Goal: Check status: Check status

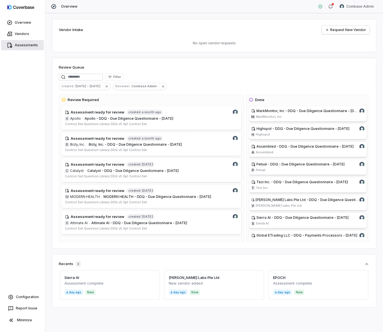
click at [26, 43] on link "Assessments" at bounding box center [22, 45] width 43 height 10
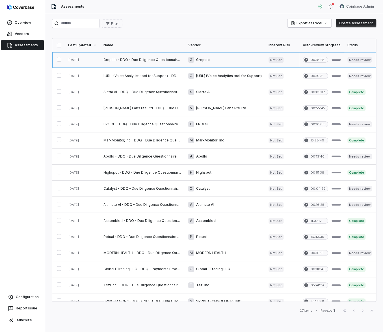
click at [160, 62] on link at bounding box center [142, 60] width 85 height 16
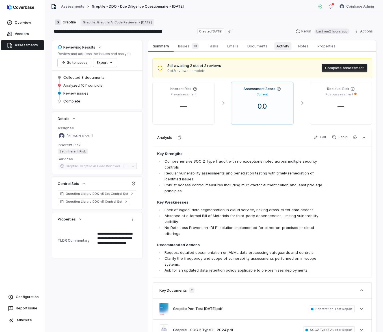
click at [281, 46] on span "Activity" at bounding box center [282, 45] width 17 height 7
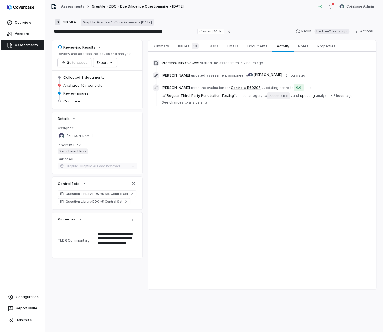
click at [185, 104] on span "See changes to analysis" at bounding box center [181, 102] width 41 height 5
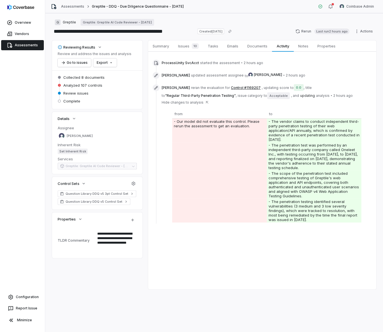
click at [185, 103] on span "Hide changes to analysis" at bounding box center [182, 102] width 42 height 5
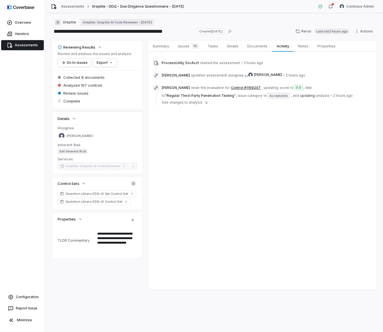
click at [311, 79] on div "[PERSON_NAME] updated assessment assignee to [PERSON_NAME] • 2 hours ago" at bounding box center [261, 75] width 219 height 9
click at [304, 31] on button "Rerun Last run 2 hours ago" at bounding box center [322, 31] width 61 height 8
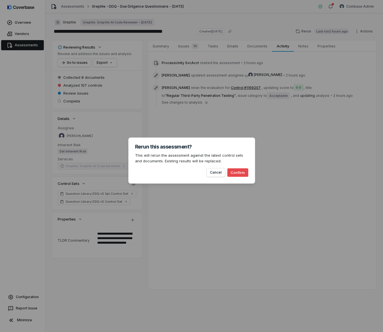
click at [237, 174] on button "Confirm" at bounding box center [237, 172] width 21 height 8
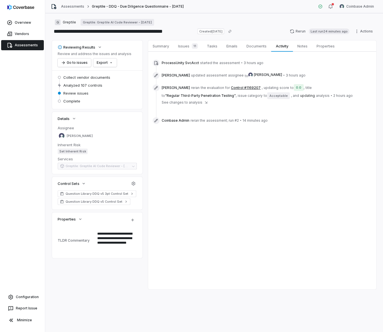
type textarea "*"
